Goal: Transaction & Acquisition: Purchase product/service

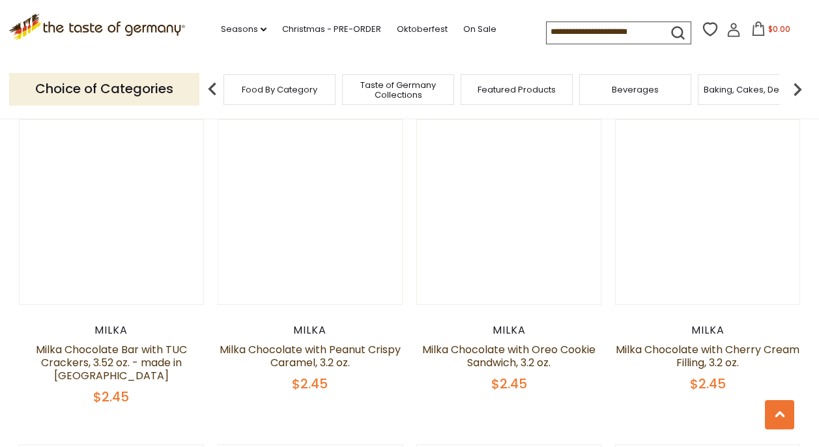
scroll to position [1409, 0]
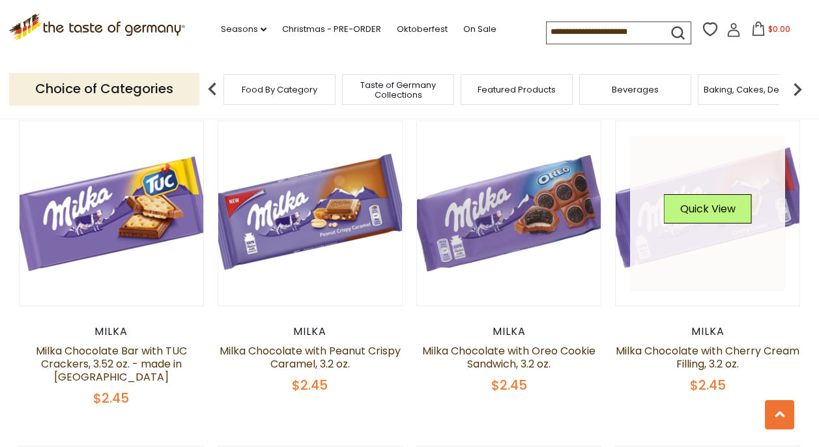
click at [725, 251] on link at bounding box center [707, 213] width 155 height 155
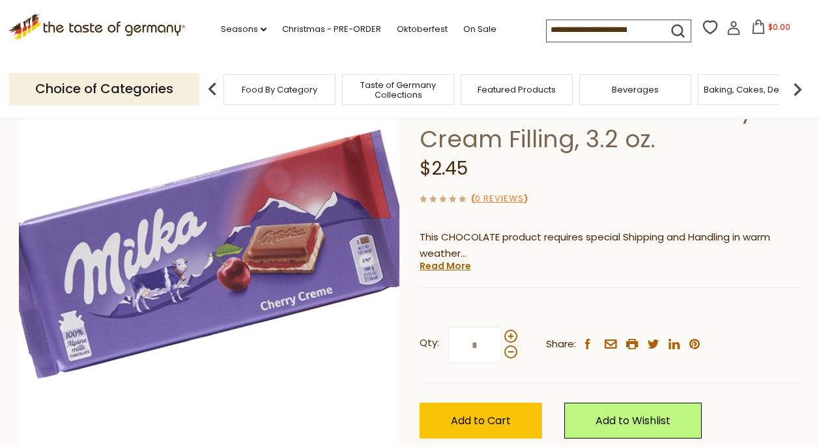
scroll to position [115, 0]
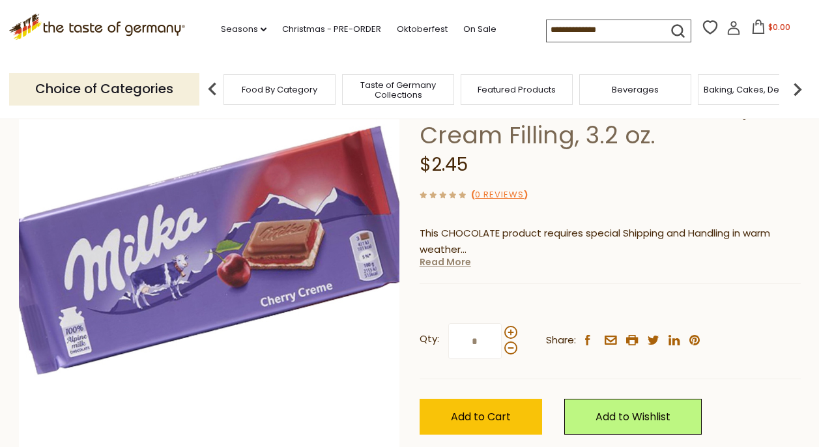
click at [455, 259] on link "Read More" at bounding box center [444, 261] width 51 height 13
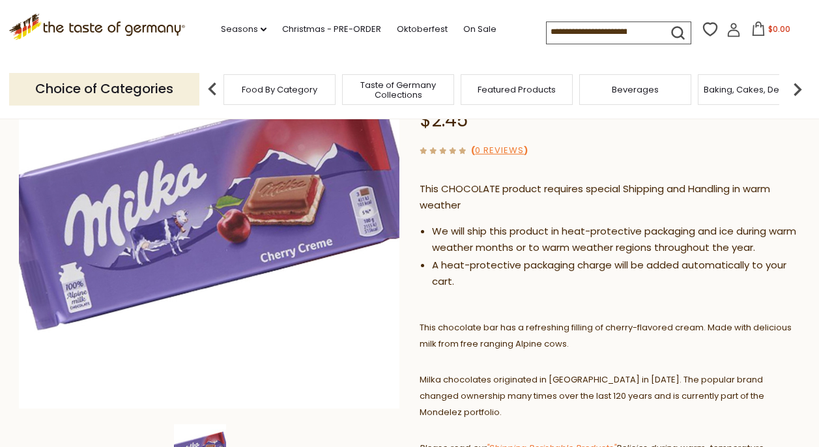
scroll to position [83, 0]
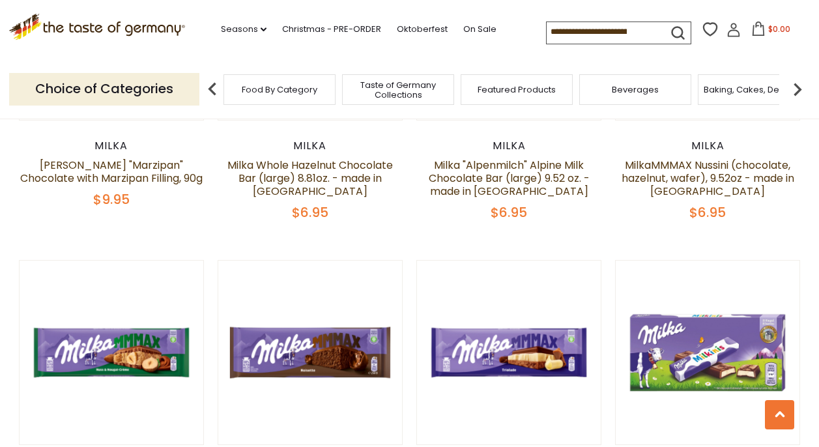
scroll to position [2244, 0]
